Goal: Task Accomplishment & Management: Manage account settings

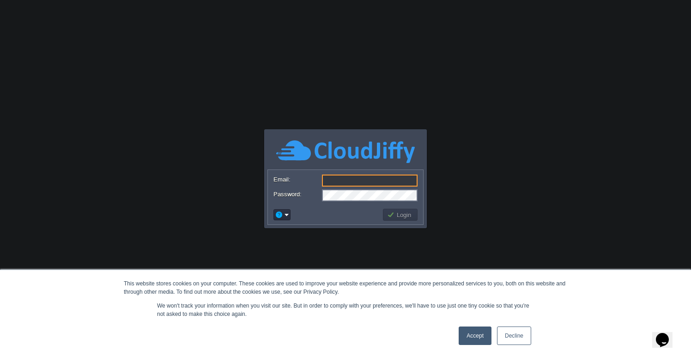
type input "[DOMAIN_NAME][EMAIL_ADDRESS][DOMAIN_NAME]"
click at [475, 334] on link "Accept" at bounding box center [475, 336] width 33 height 18
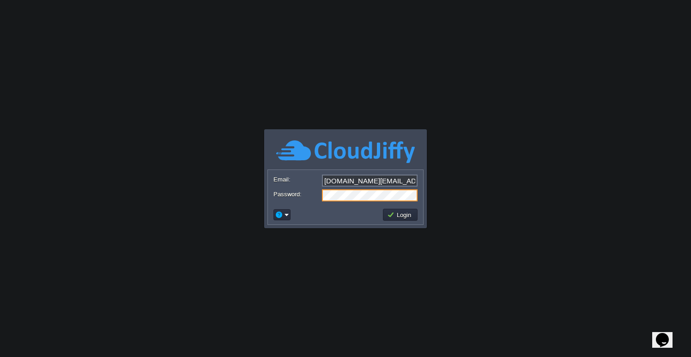
click at [279, 200] on div at bounding box center [346, 195] width 144 height 12
click at [467, 176] on body "This website stores cookies on your computer. These cookies are used to improve…" at bounding box center [345, 178] width 691 height 357
click at [411, 212] on button "Login" at bounding box center [400, 215] width 27 height 8
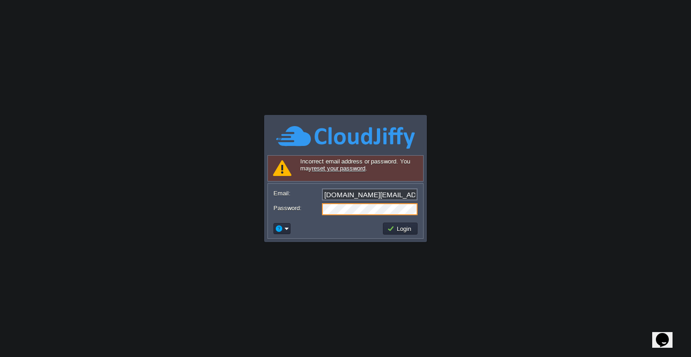
click at [459, 203] on body "This website stores cookies on your computer. These cookies are used to improve…" at bounding box center [345, 178] width 691 height 357
click at [285, 227] on em at bounding box center [282, 229] width 14 height 8
click at [534, 182] on body "This website stores cookies on your computer. These cookies are used to improve…" at bounding box center [345, 178] width 691 height 357
click at [299, 211] on div "Password:" at bounding box center [346, 209] width 144 height 12
click at [398, 230] on button "Login" at bounding box center [400, 229] width 27 height 8
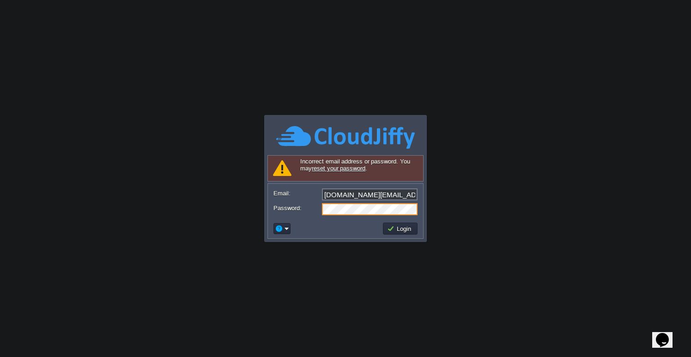
click at [454, 241] on body "This website stores cookies on your computer. These cookies are used to improve…" at bounding box center [345, 178] width 691 height 357
click at [137, 85] on body "This website stores cookies on your computer. These cookies are used to improve…" at bounding box center [345, 178] width 691 height 357
click at [455, 111] on body "This website stores cookies on your computer. These cookies are used to improve…" at bounding box center [345, 178] width 691 height 357
click at [293, 211] on div "Password:" at bounding box center [346, 209] width 144 height 12
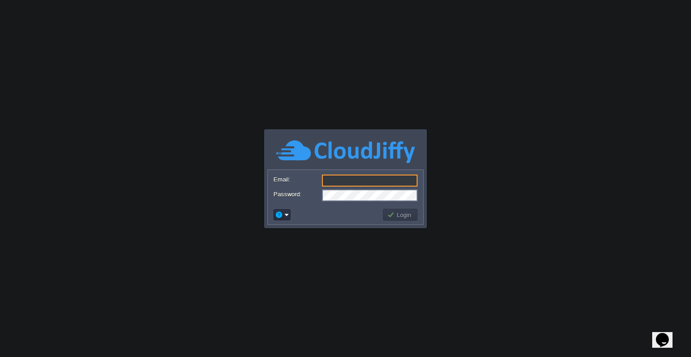
type input "[DOMAIN_NAME][EMAIL_ADDRESS][DOMAIN_NAME]"
click at [402, 216] on button "Login" at bounding box center [400, 215] width 27 height 8
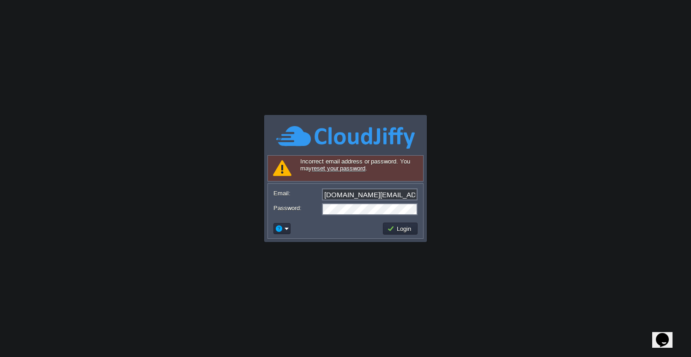
click at [512, 150] on body "Application Platform v.8.10.2 Signing in... Incorrect email address or password…" at bounding box center [345, 178] width 691 height 357
